Goal: Information Seeking & Learning: Learn about a topic

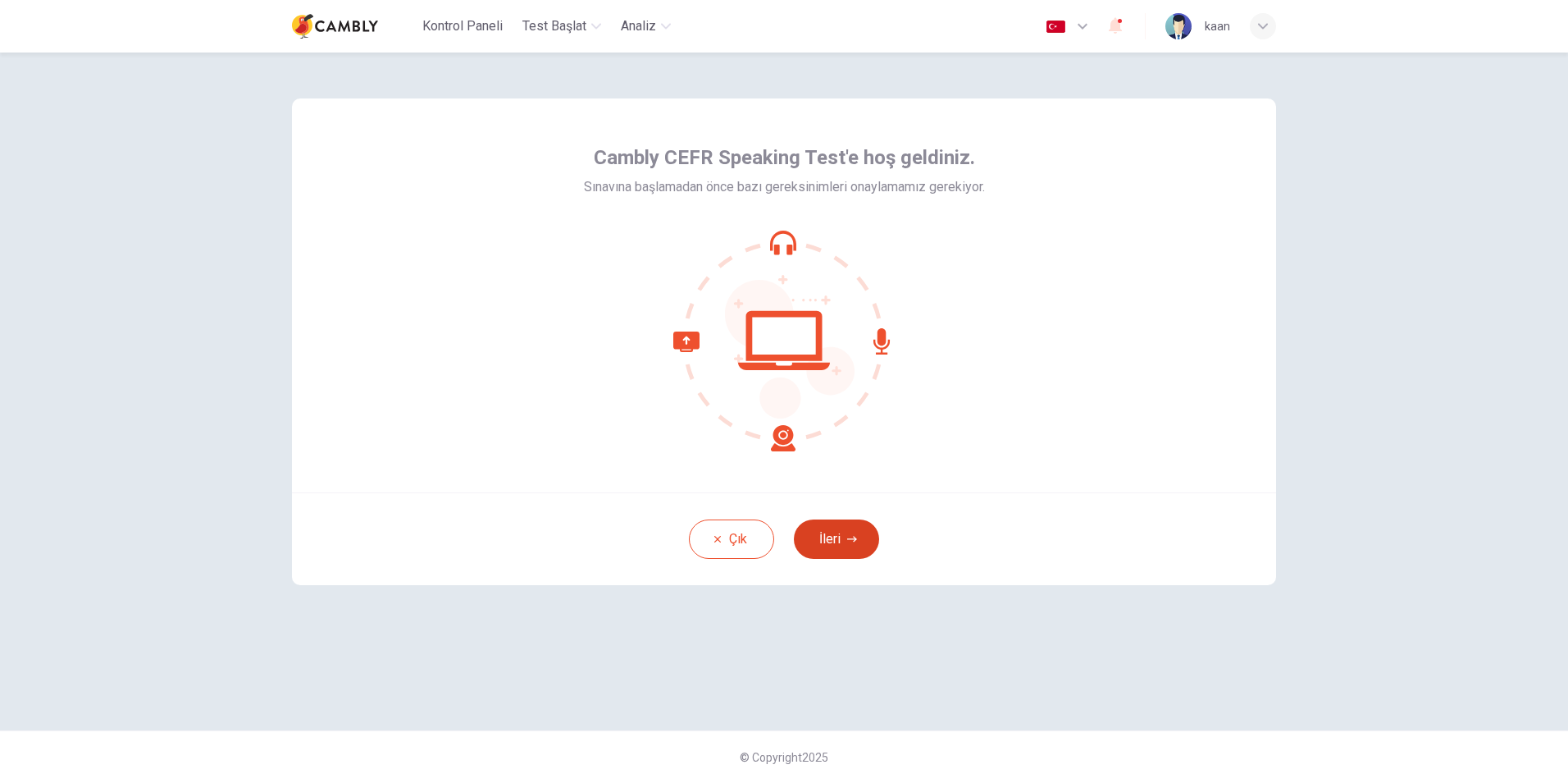
click at [850, 548] on button "İleri" at bounding box center [837, 539] width 86 height 39
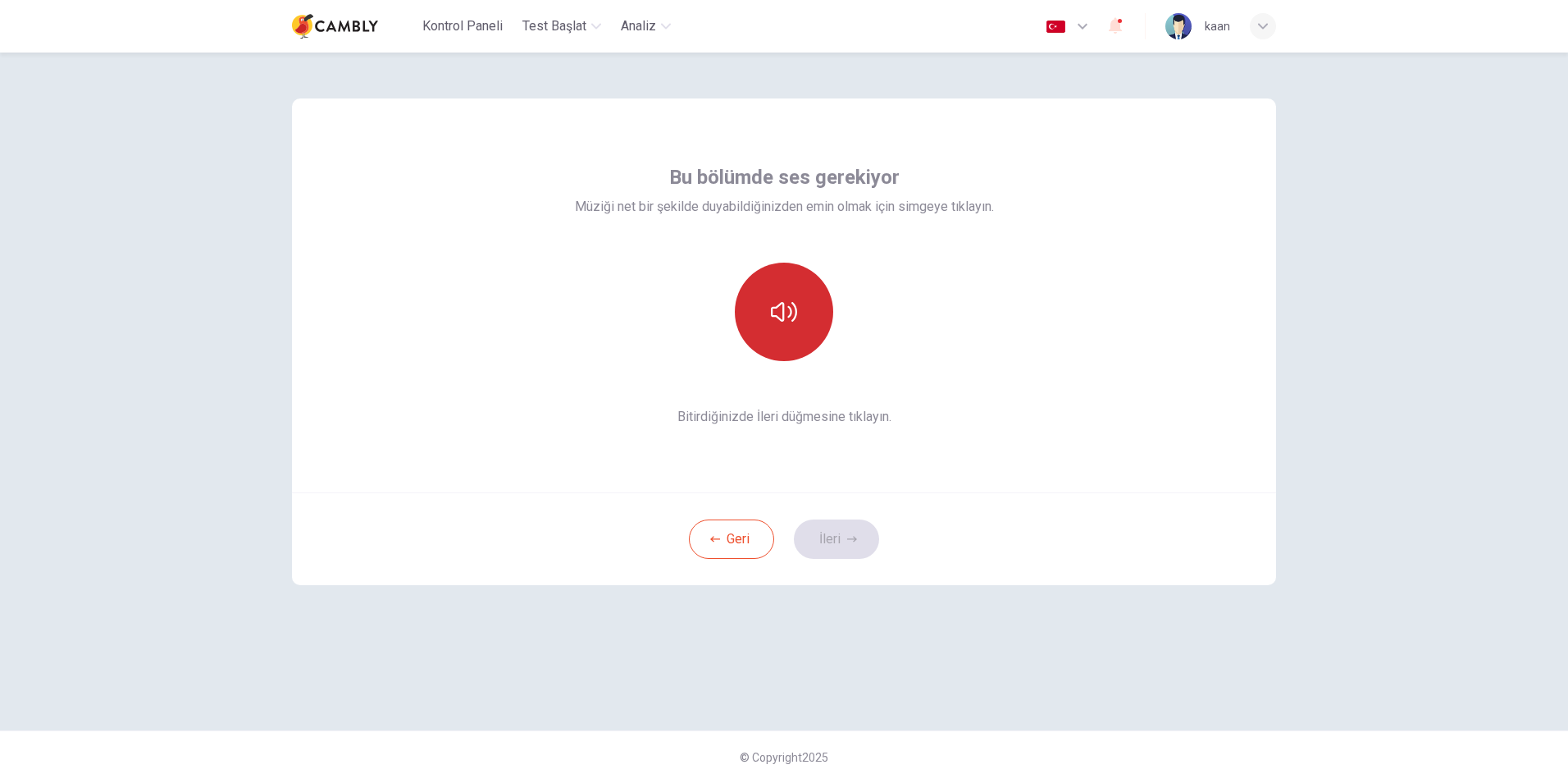
click at [795, 305] on icon "button" at bounding box center [784, 312] width 26 height 20
click at [847, 544] on button "İleri" at bounding box center [837, 539] width 86 height 39
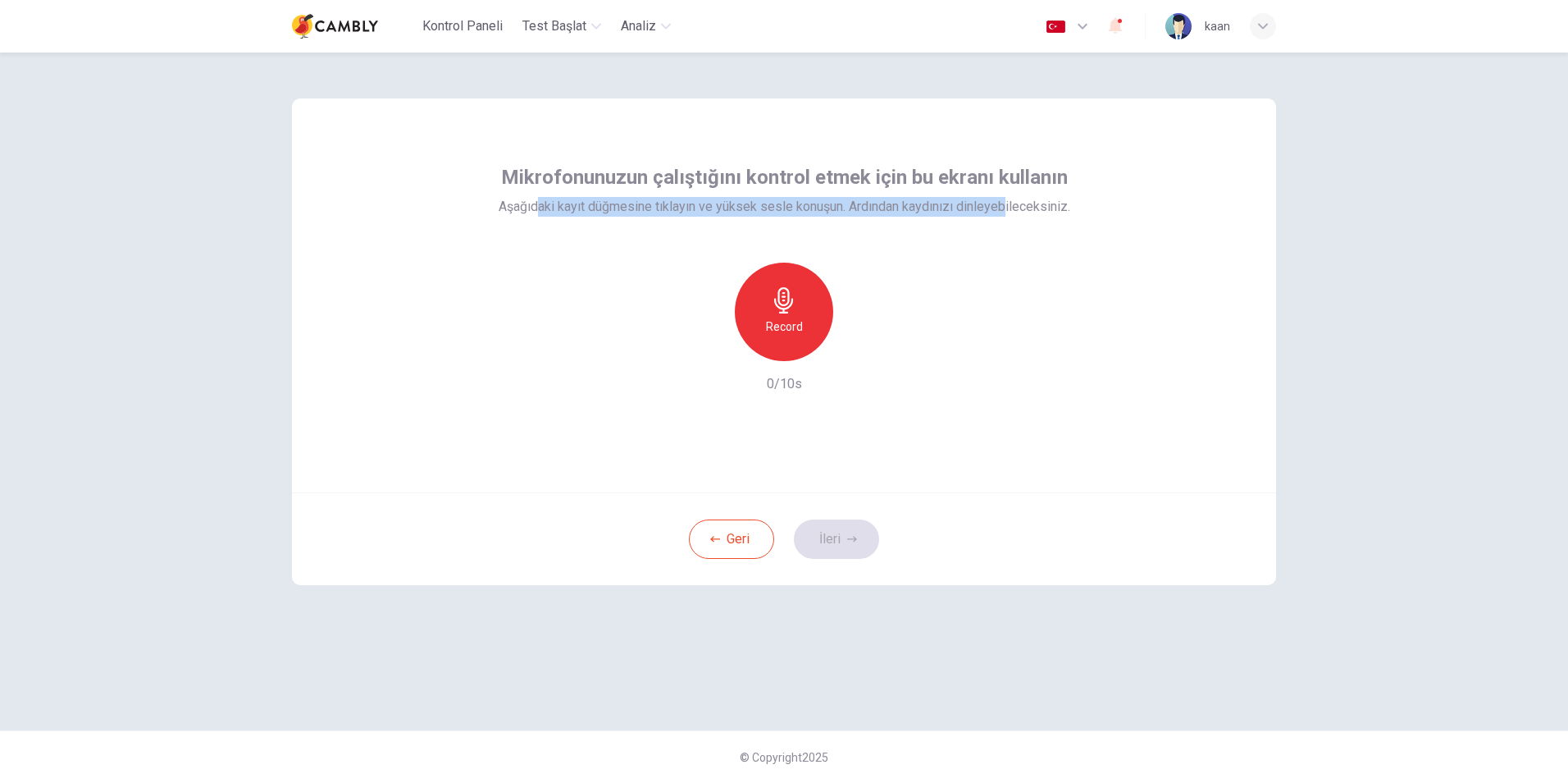
drag, startPoint x: 548, startPoint y: 208, endPoint x: 1008, endPoint y: 208, distance: 460.0
click at [1008, 208] on span "Aşağıdaki kayıt düğmesine tıklayın ve yüksek sesle konuşun. Ardından kaydınızı …" at bounding box center [784, 206] width 572 height 20
drag, startPoint x: 1008, startPoint y: 208, endPoint x: 950, endPoint y: 206, distance: 58.0
click at [950, 206] on span "Aşağıdaki kayıt düğmesine tıklayın ve yüksek sesle konuşun. Ardından kaydınızı …" at bounding box center [784, 206] width 572 height 20
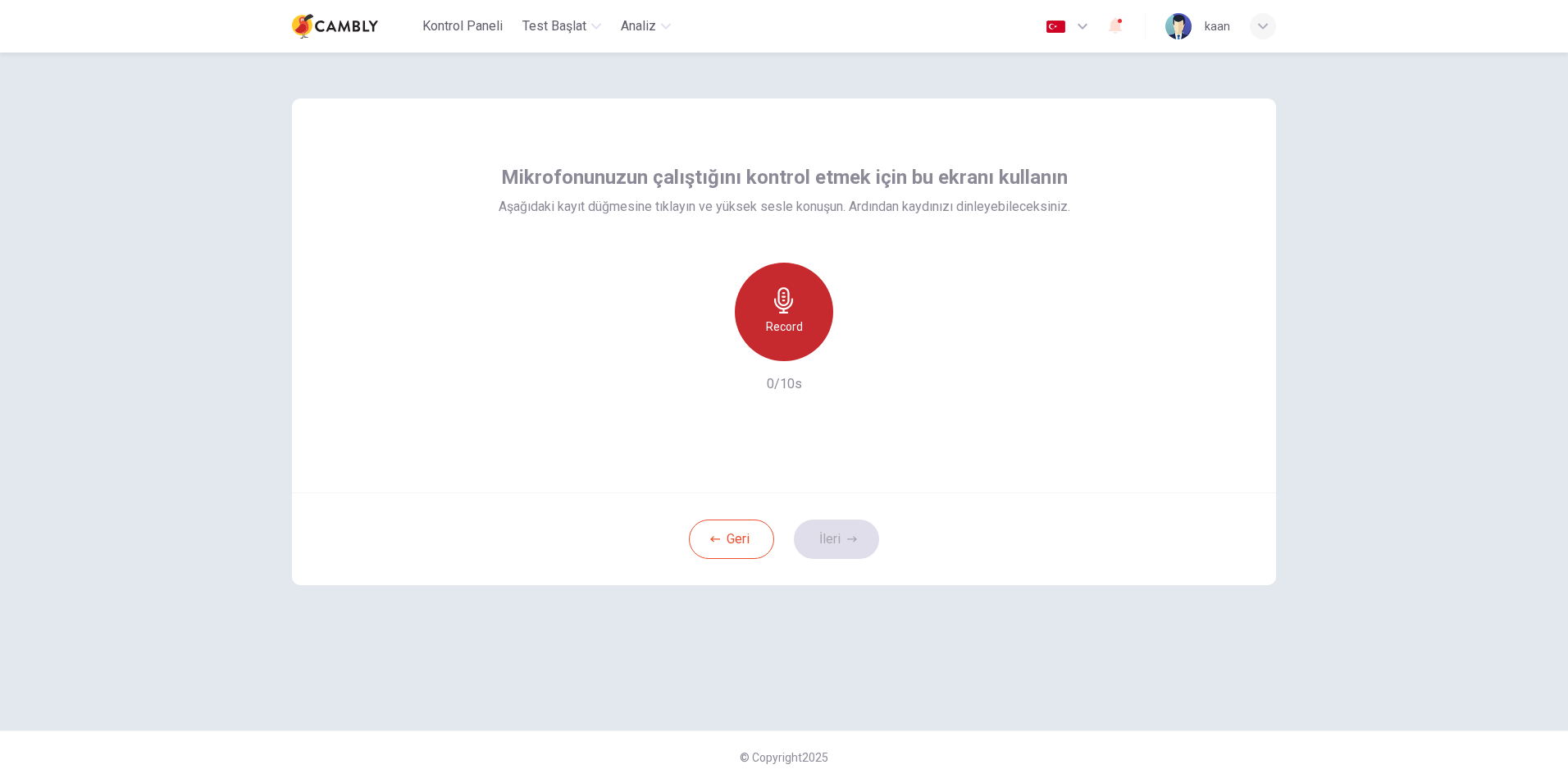
click at [786, 312] on icon "button" at bounding box center [784, 300] width 19 height 26
click at [861, 348] on icon "button" at bounding box center [861, 348] width 7 height 10
click at [857, 550] on button "İleri" at bounding box center [837, 539] width 86 height 39
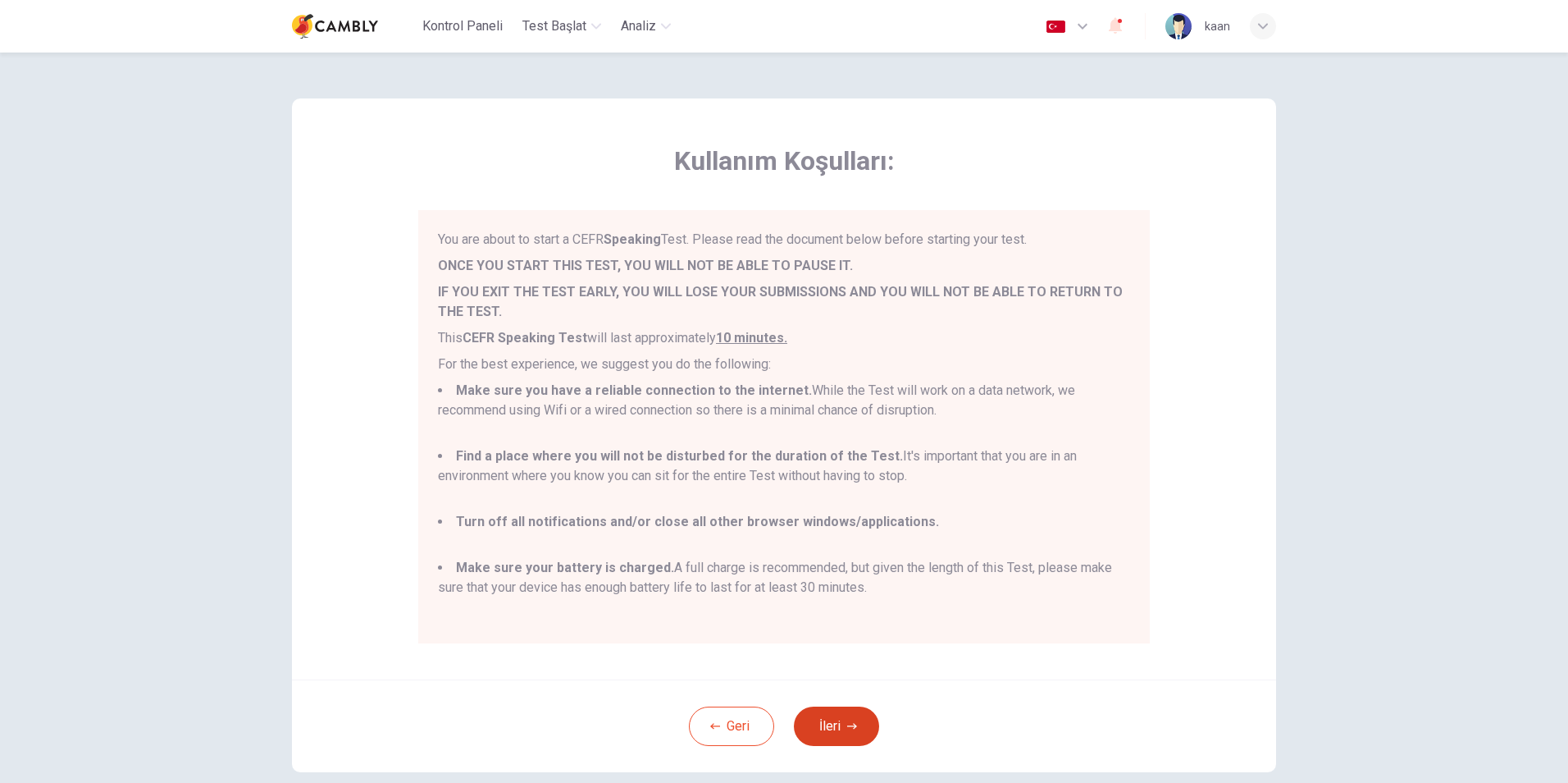
click at [831, 725] on button "İleri" at bounding box center [837, 726] width 86 height 39
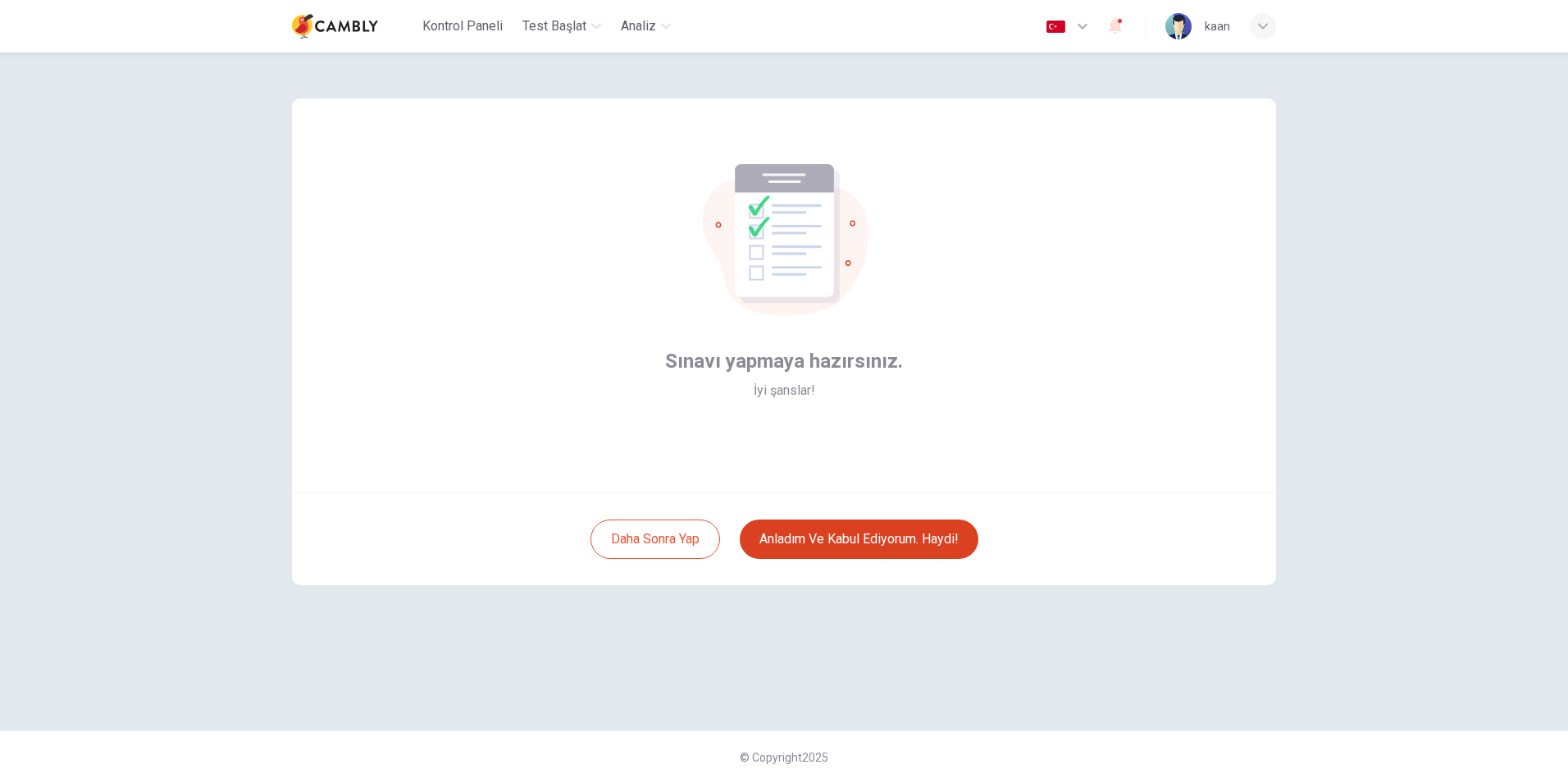
click at [868, 537] on button "Anladım ve kabul ediyorum. Haydi!" at bounding box center [859, 539] width 239 height 39
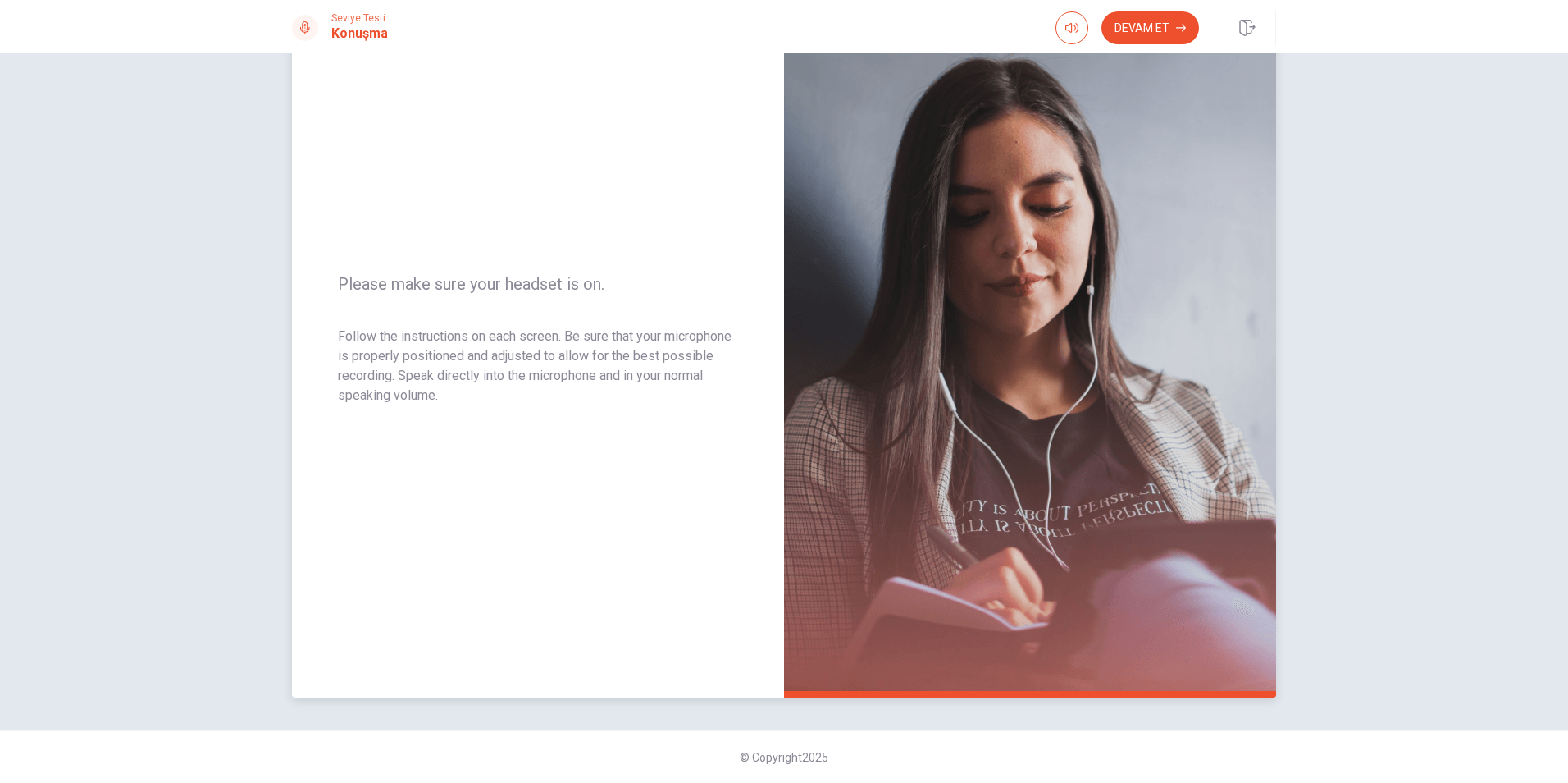
scroll to position [21, 0]
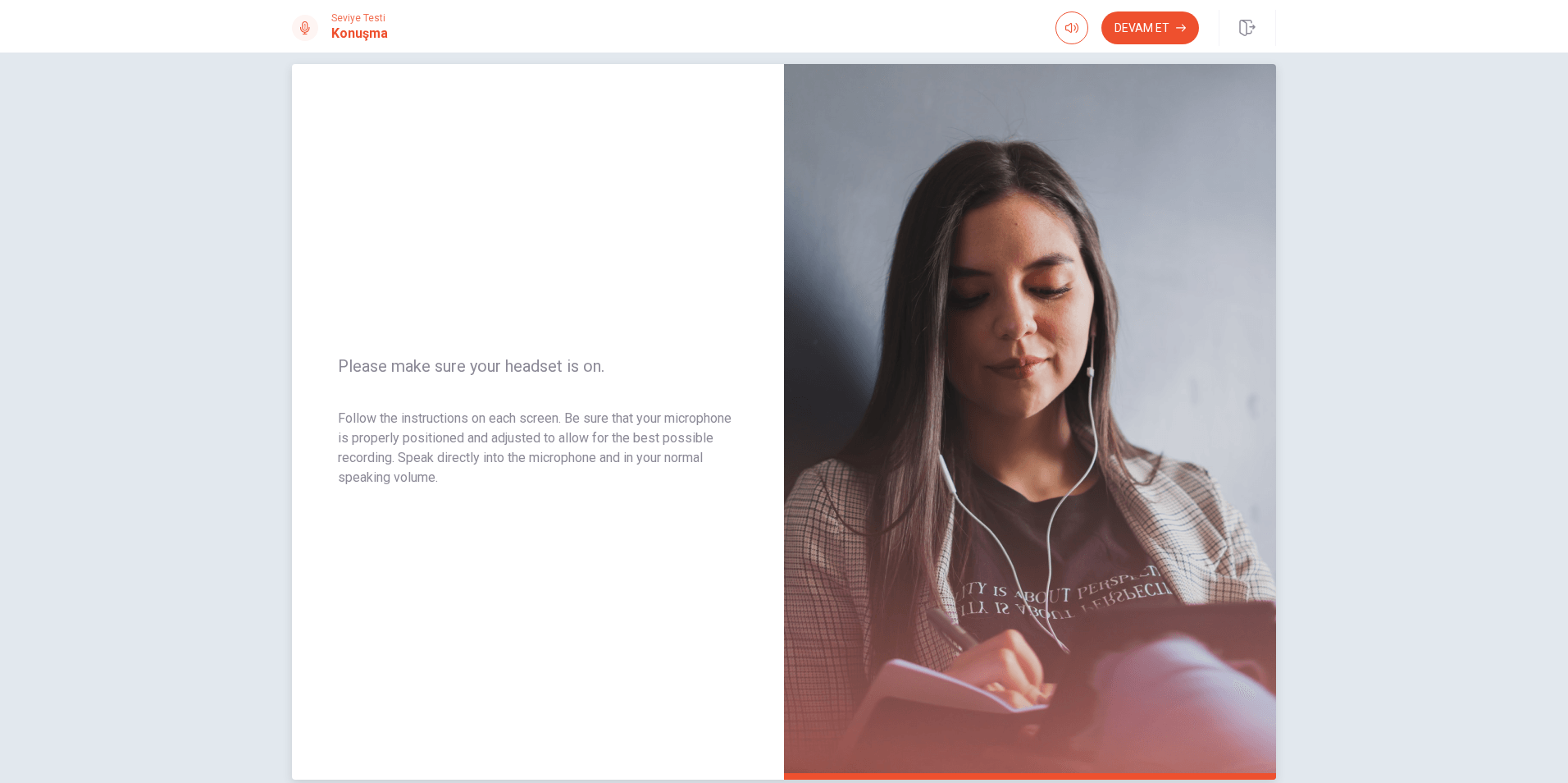
drag, startPoint x: 478, startPoint y: 474, endPoint x: 388, endPoint y: 439, distance: 96.6
click at [388, 439] on p "Follow the instructions on each screen. Be sure that your microphone is properl…" at bounding box center [538, 447] width 401 height 79
click at [337, 417] on div "Please make sure your headset is on. Follow the instructions on each screen. Be…" at bounding box center [537, 421] width 492 height 715
drag, startPoint x: 337, startPoint y: 417, endPoint x: 513, endPoint y: 459, distance: 180.9
click at [514, 455] on p "Follow the instructions on each screen. Be sure that your microphone is properl…" at bounding box center [538, 447] width 401 height 79
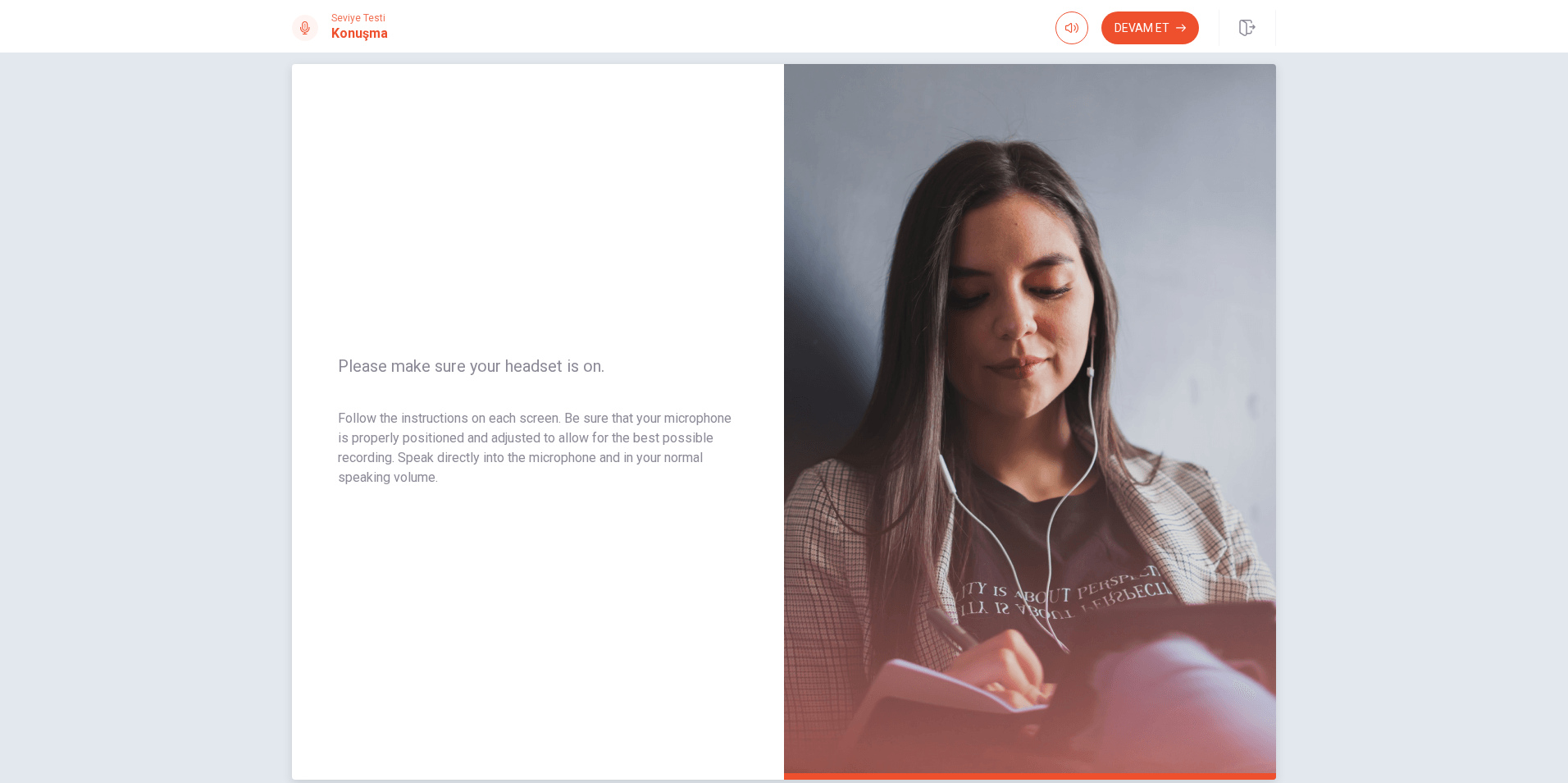
drag, startPoint x: 346, startPoint y: 366, endPoint x: 531, endPoint y: 386, distance: 186.1
click at [531, 378] on div "Please make sure your headset is on. Follow the instructions on each screen. Be…" at bounding box center [537, 421] width 492 height 715
click at [1155, 19] on button "Devam Et" at bounding box center [1150, 27] width 98 height 33
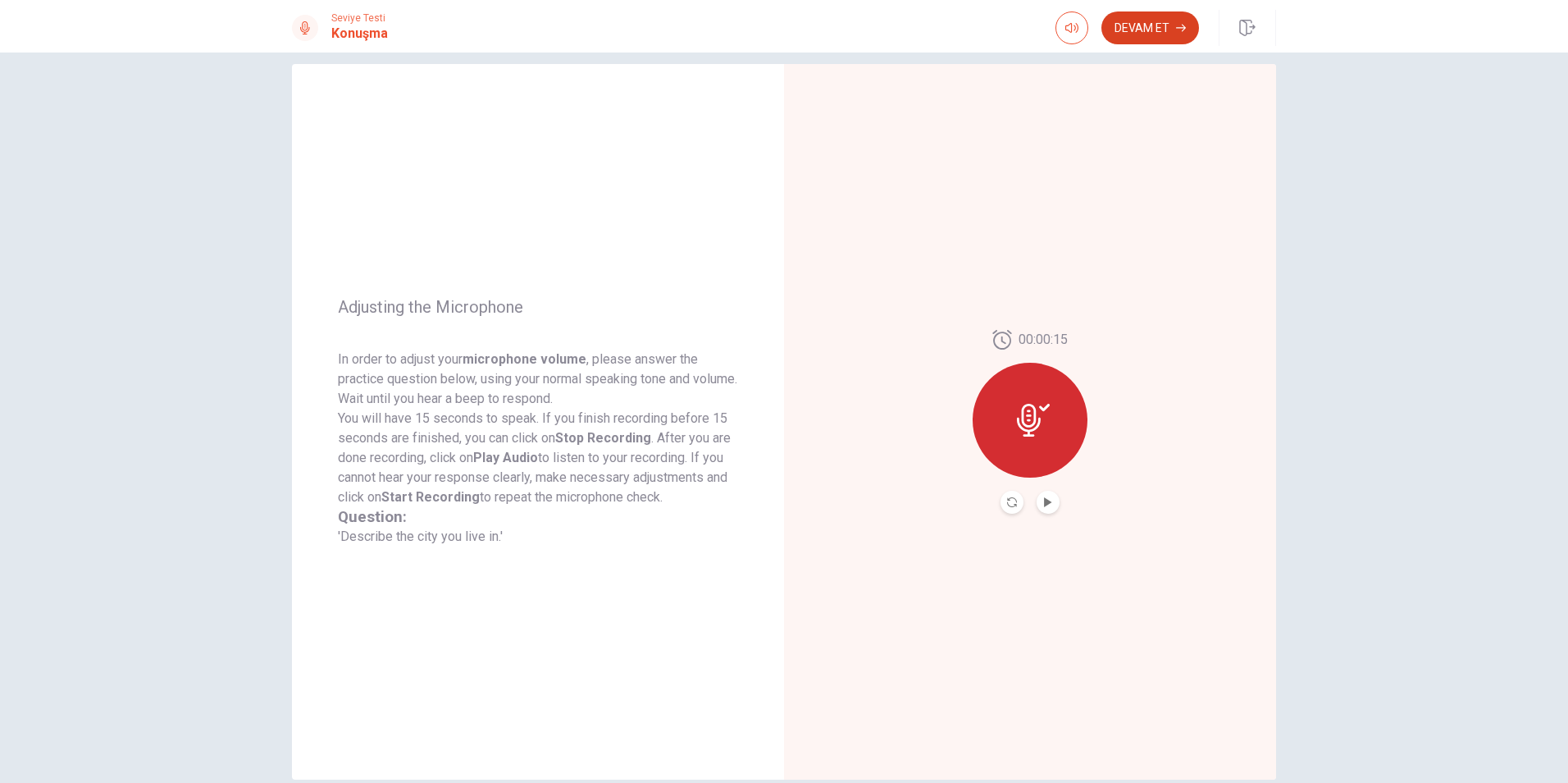
click at [1165, 30] on button "Devam Et" at bounding box center [1150, 27] width 98 height 33
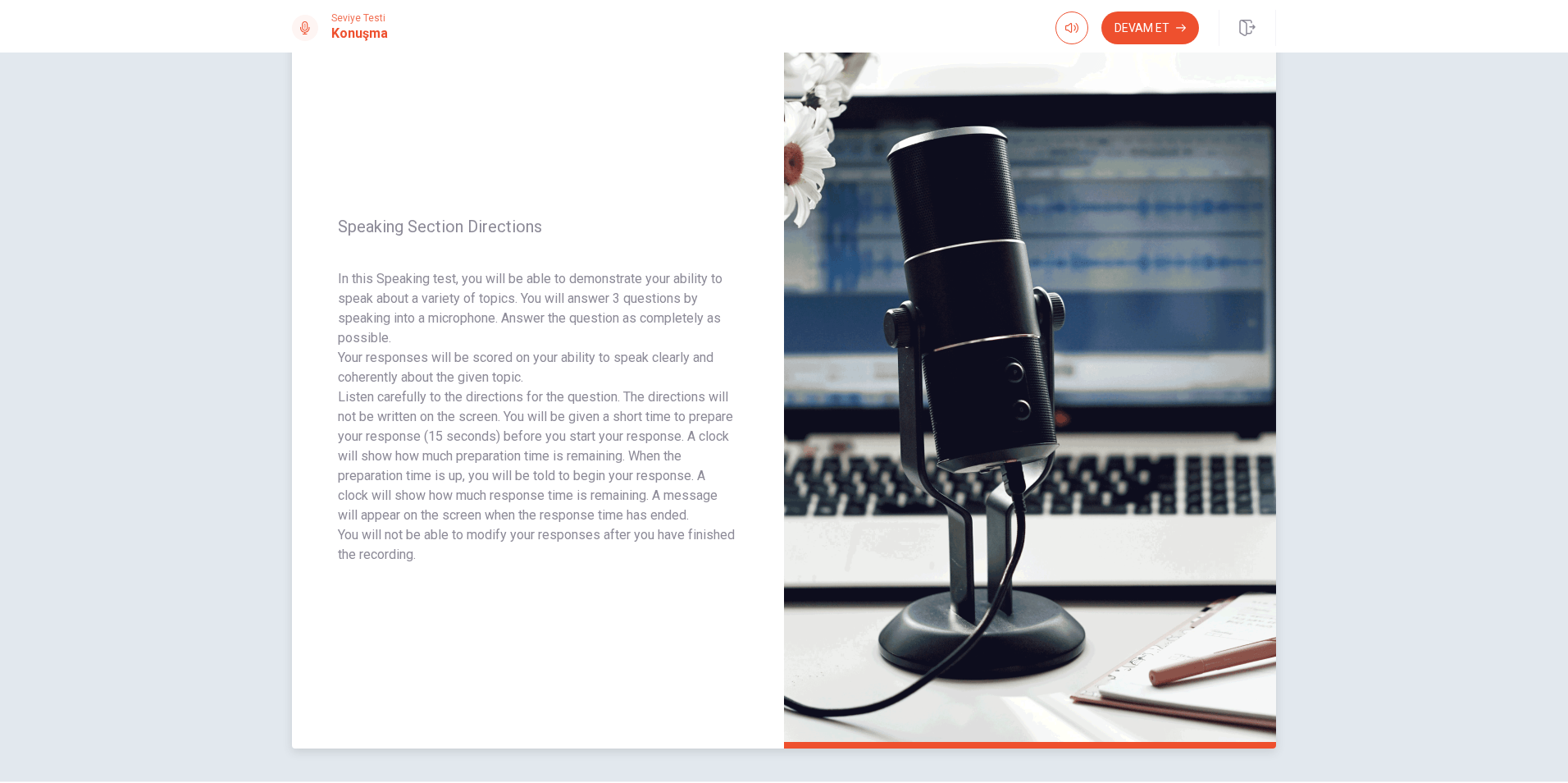
scroll to position [0, 0]
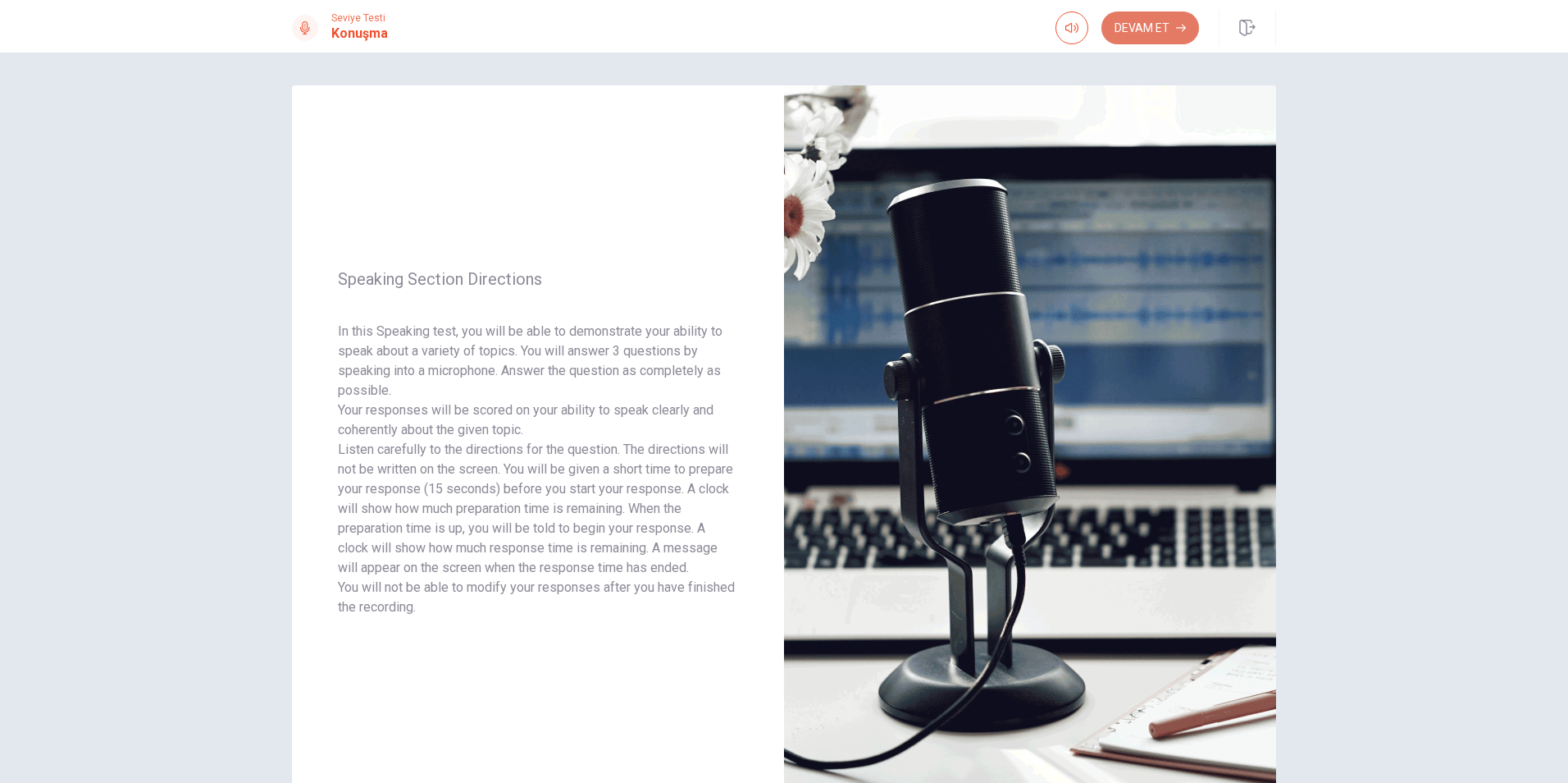
click at [1161, 28] on button "Devam Et" at bounding box center [1150, 27] width 98 height 33
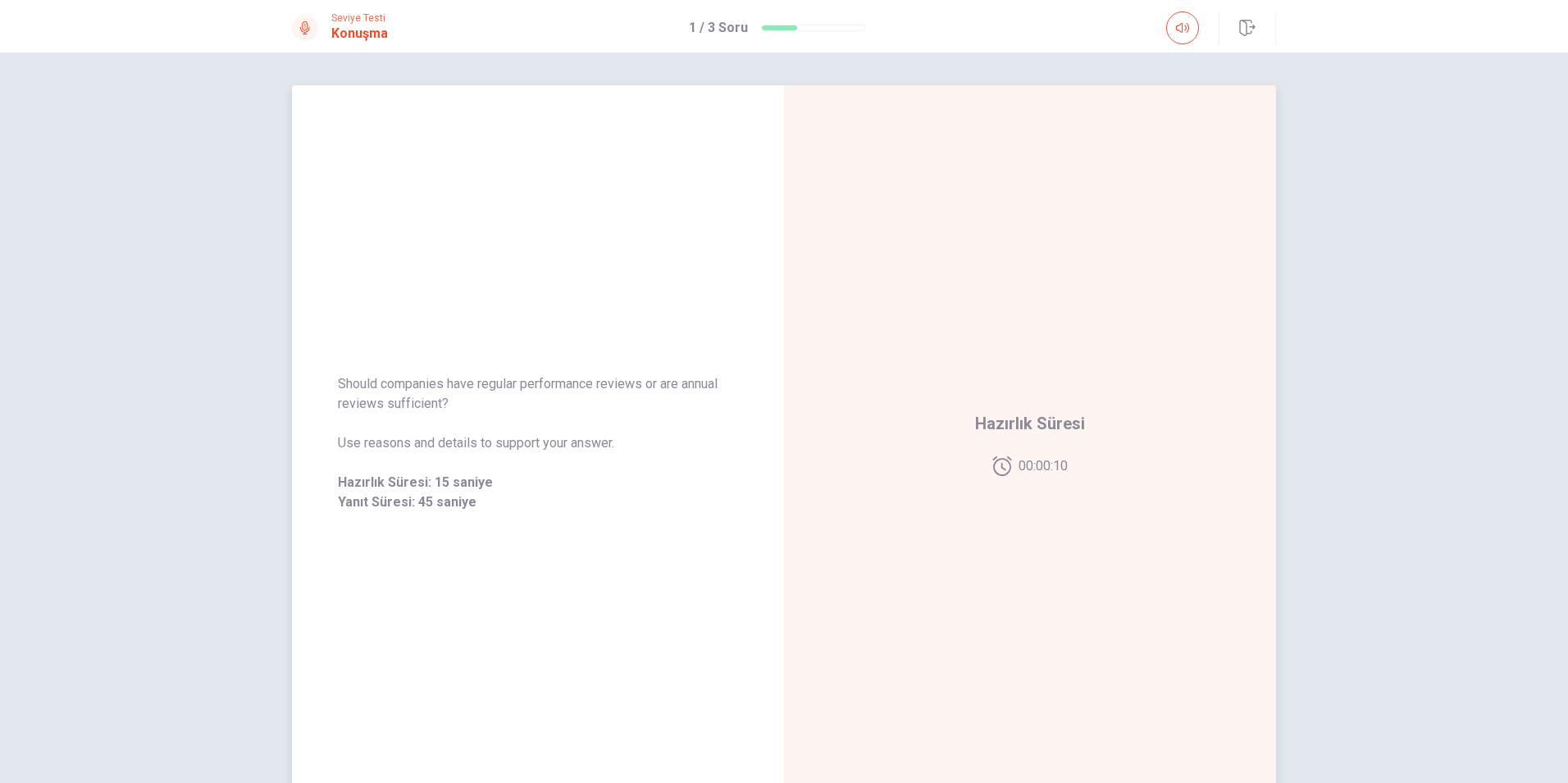
drag, startPoint x: 415, startPoint y: 402, endPoint x: 352, endPoint y: 392, distance: 63.8
click at [352, 392] on span "Should companies have regular performance reviews or are annual reviews suffici…" at bounding box center [538, 393] width 401 height 39
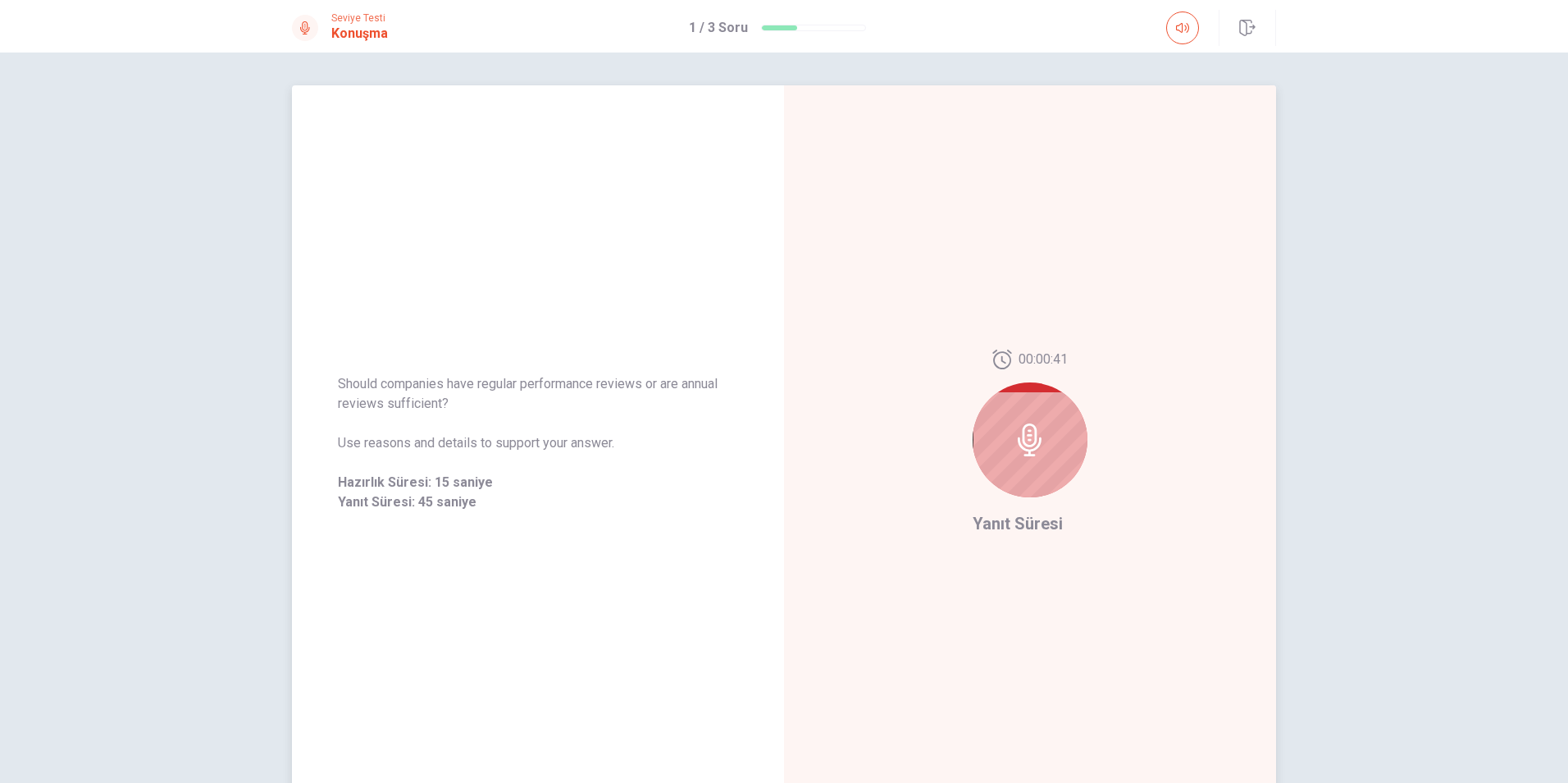
drag, startPoint x: 408, startPoint y: 387, endPoint x: 525, endPoint y: 388, distance: 117.0
click at [525, 388] on span "Should companies have regular performance reviews or are annual reviews suffici…" at bounding box center [538, 393] width 401 height 39
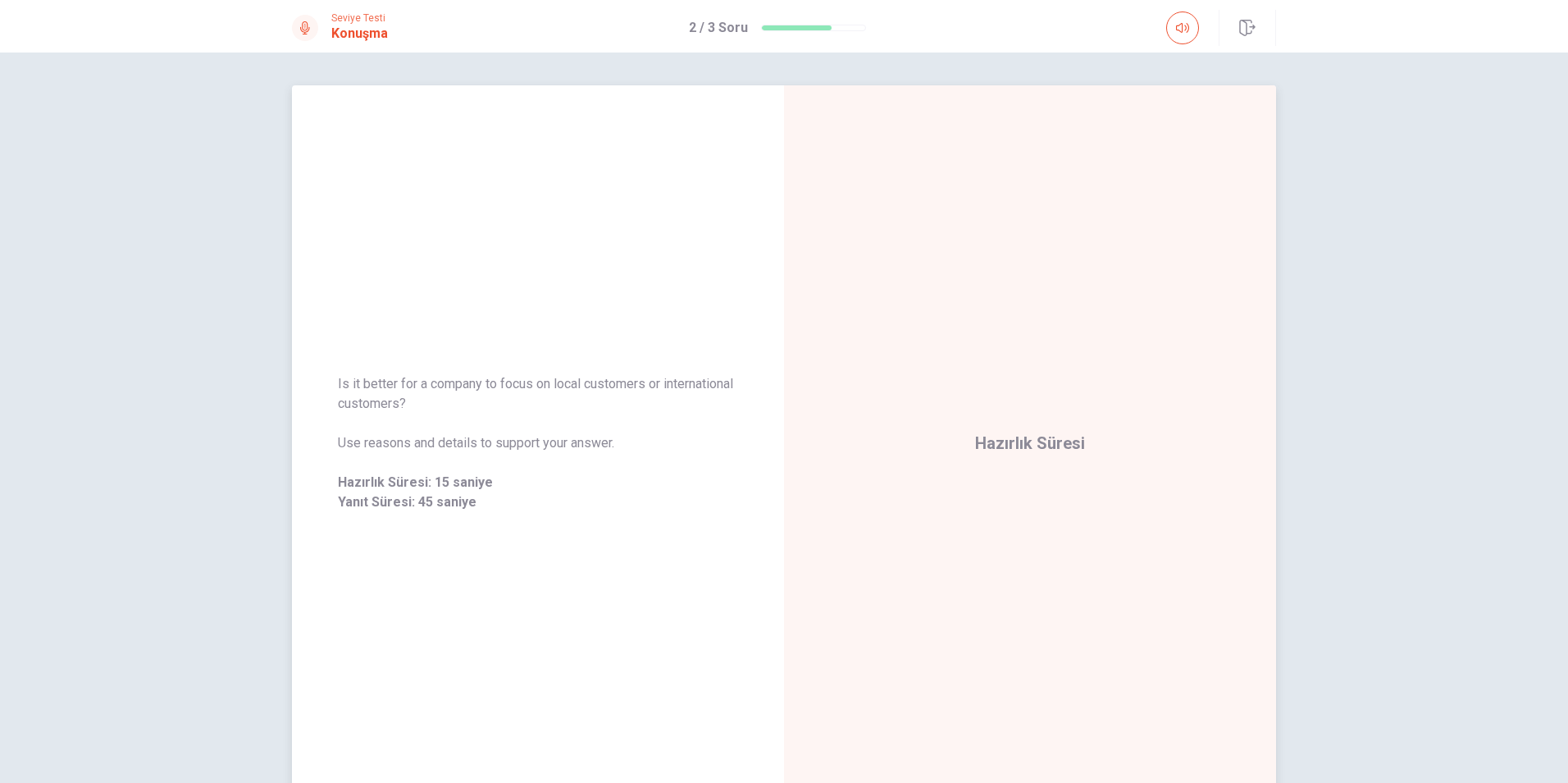
drag, startPoint x: 478, startPoint y: 408, endPoint x: 338, endPoint y: 393, distance: 140.8
click at [338, 393] on span "Is it better for a company to focus on local customers or international custome…" at bounding box center [538, 393] width 401 height 39
drag, startPoint x: 336, startPoint y: 380, endPoint x: 427, endPoint y: 382, distance: 91.0
click at [427, 382] on div "Is it better for a company to focus on local customers or international custome…" at bounding box center [537, 443] width 492 height 178
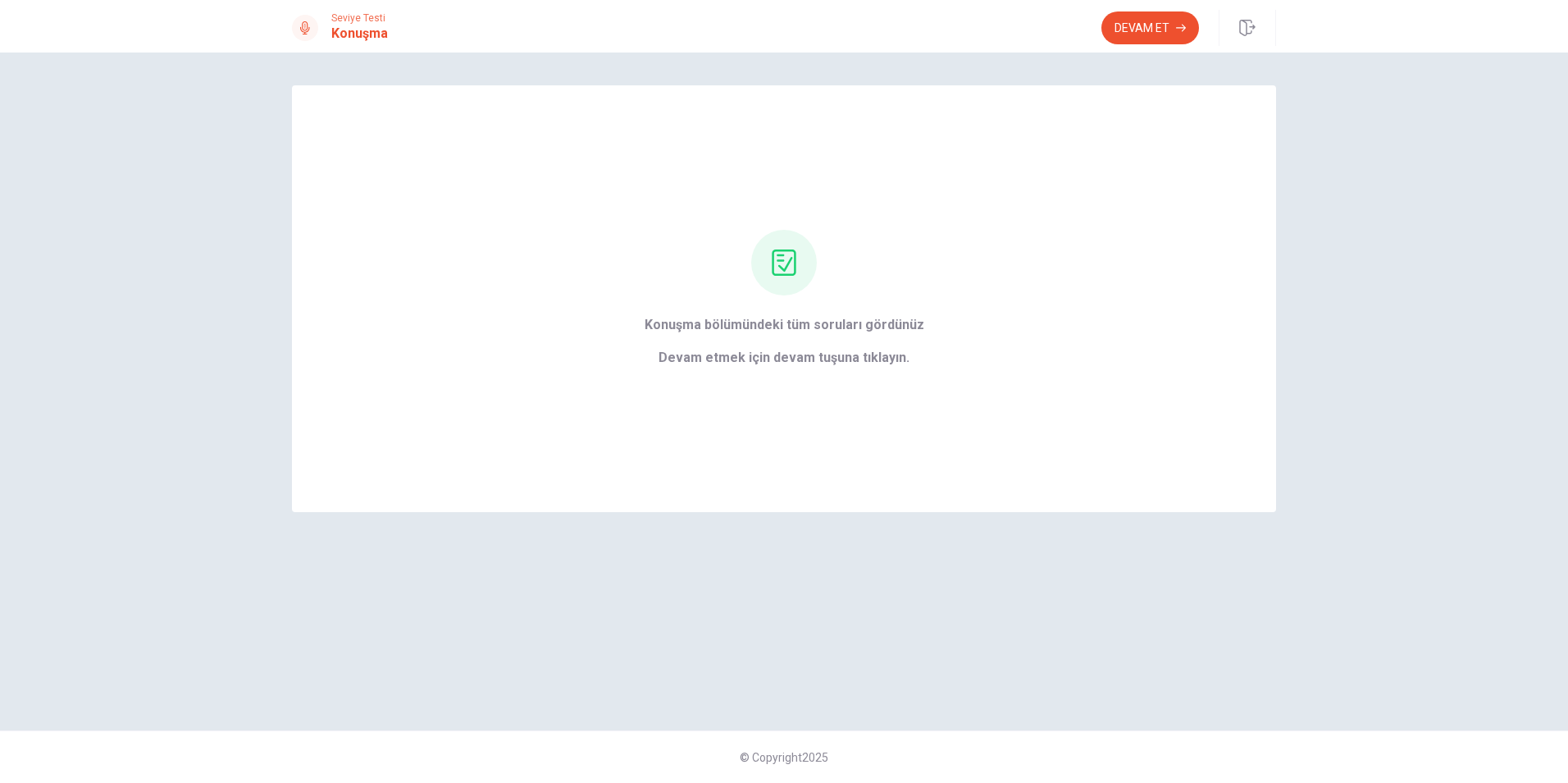
click at [1127, 48] on div "Seviye Testi Konuşma Devam Et" at bounding box center [784, 26] width 1568 height 52
click at [1140, 32] on button "Devam Et" at bounding box center [1150, 27] width 98 height 33
click at [1150, 21] on button "Devam Et" at bounding box center [1150, 27] width 98 height 33
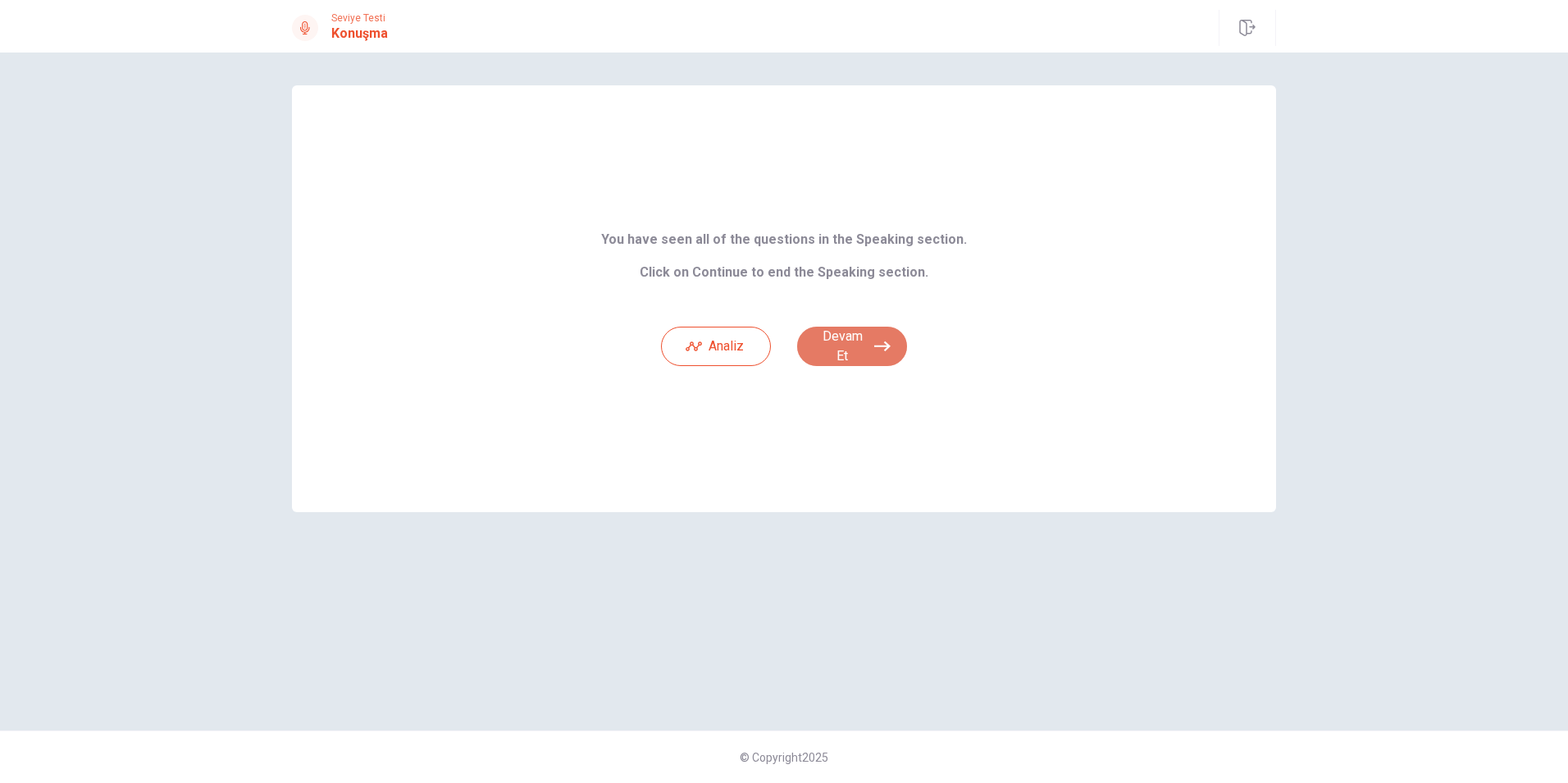
click at [857, 344] on button "Devam Et" at bounding box center [852, 346] width 110 height 39
